Goal: Use online tool/utility: Utilize a website feature to perform a specific function

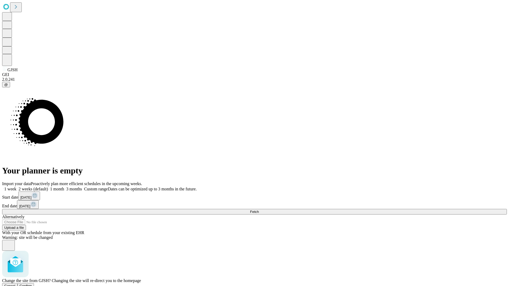
click at [32, 284] on span "Confirm" at bounding box center [26, 286] width 12 height 4
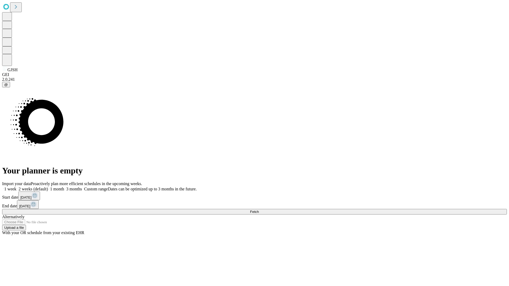
click at [16, 187] on label "1 week" at bounding box center [9, 189] width 14 height 5
click at [259, 210] on span "Fetch" at bounding box center [254, 212] width 9 height 4
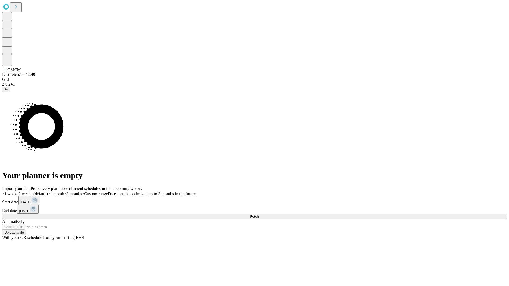
click at [16, 192] on label "1 week" at bounding box center [9, 194] width 14 height 5
click at [259, 215] on span "Fetch" at bounding box center [254, 217] width 9 height 4
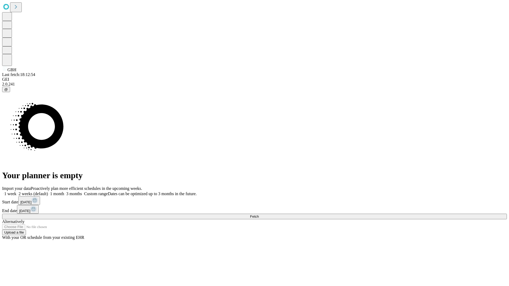
click at [16, 192] on label "1 week" at bounding box center [9, 194] width 14 height 5
click at [259, 215] on span "Fetch" at bounding box center [254, 217] width 9 height 4
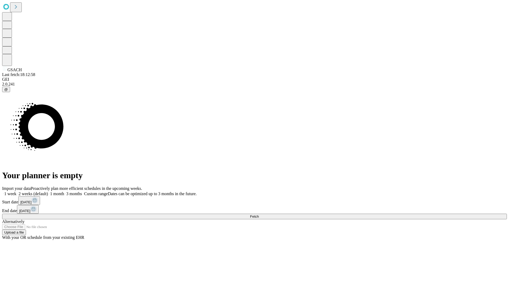
click at [16, 192] on label "1 week" at bounding box center [9, 194] width 14 height 5
click at [259, 215] on span "Fetch" at bounding box center [254, 217] width 9 height 4
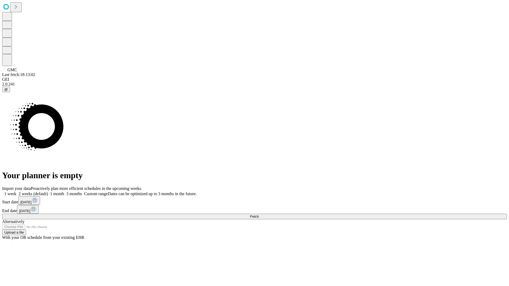
click at [16, 192] on label "1 week" at bounding box center [9, 194] width 14 height 5
click at [259, 215] on span "Fetch" at bounding box center [254, 217] width 9 height 4
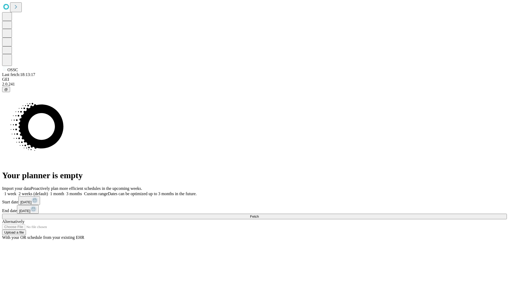
click at [16, 192] on label "1 week" at bounding box center [9, 194] width 14 height 5
click at [259, 215] on span "Fetch" at bounding box center [254, 217] width 9 height 4
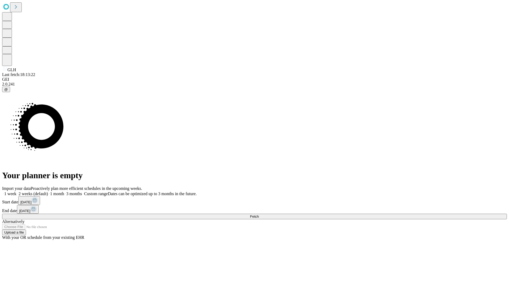
click at [16, 192] on label "1 week" at bounding box center [9, 194] width 14 height 5
click at [259, 215] on span "Fetch" at bounding box center [254, 217] width 9 height 4
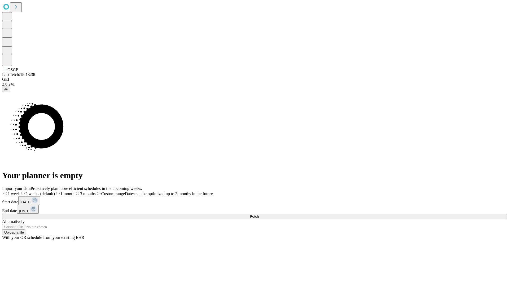
click at [20, 192] on label "1 week" at bounding box center [11, 194] width 18 height 5
click at [259, 215] on span "Fetch" at bounding box center [254, 217] width 9 height 4
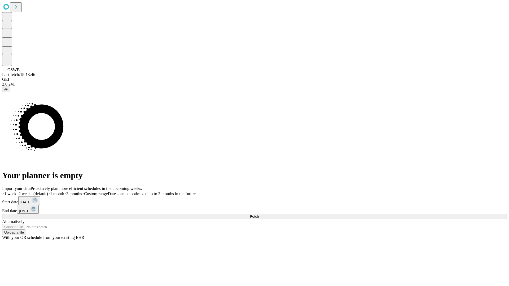
click at [259, 215] on span "Fetch" at bounding box center [254, 217] width 9 height 4
